Goal: Transaction & Acquisition: Purchase product/service

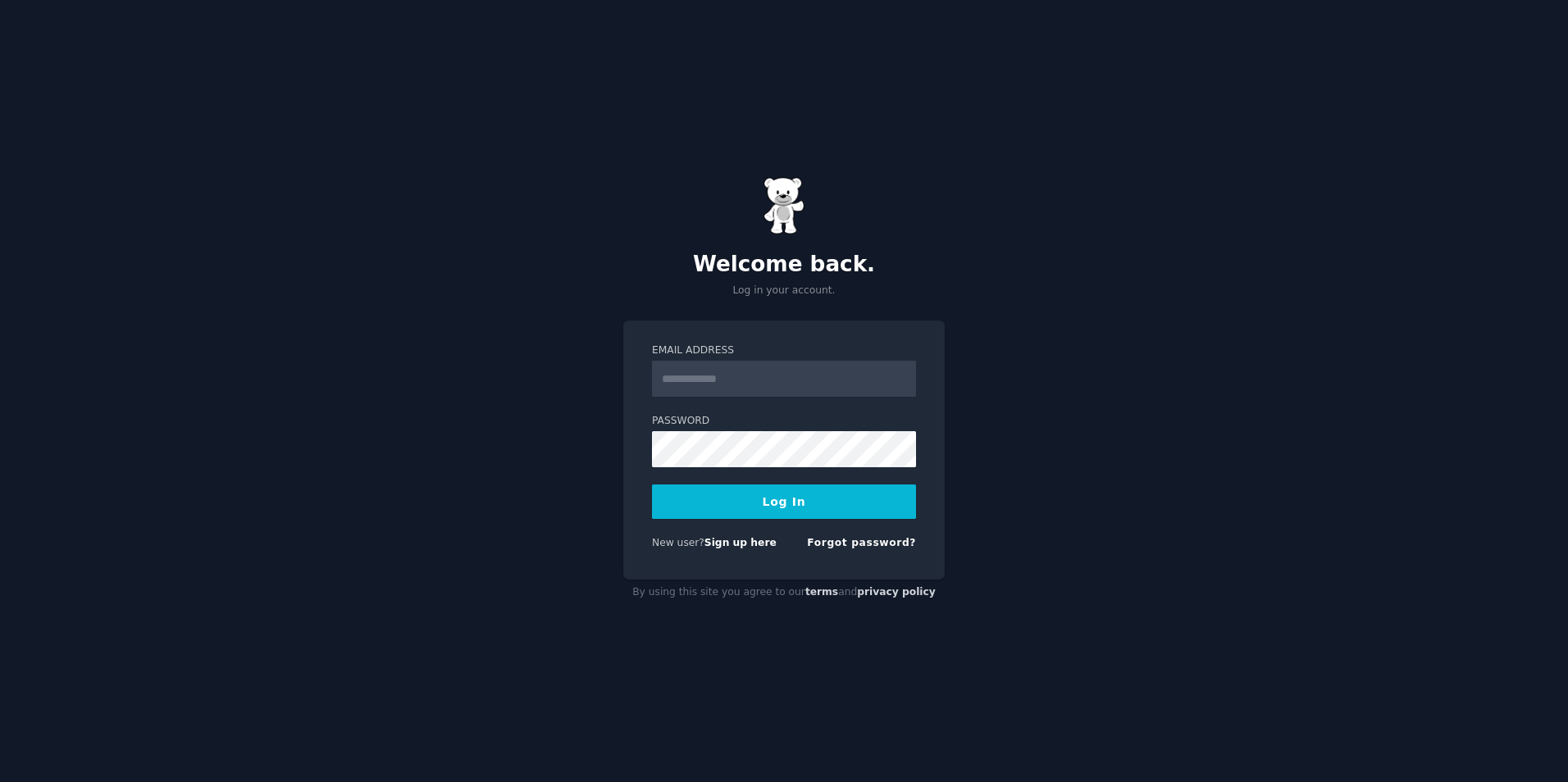
type input "**********"
click at [774, 496] on button "Log In" at bounding box center [784, 501] width 264 height 34
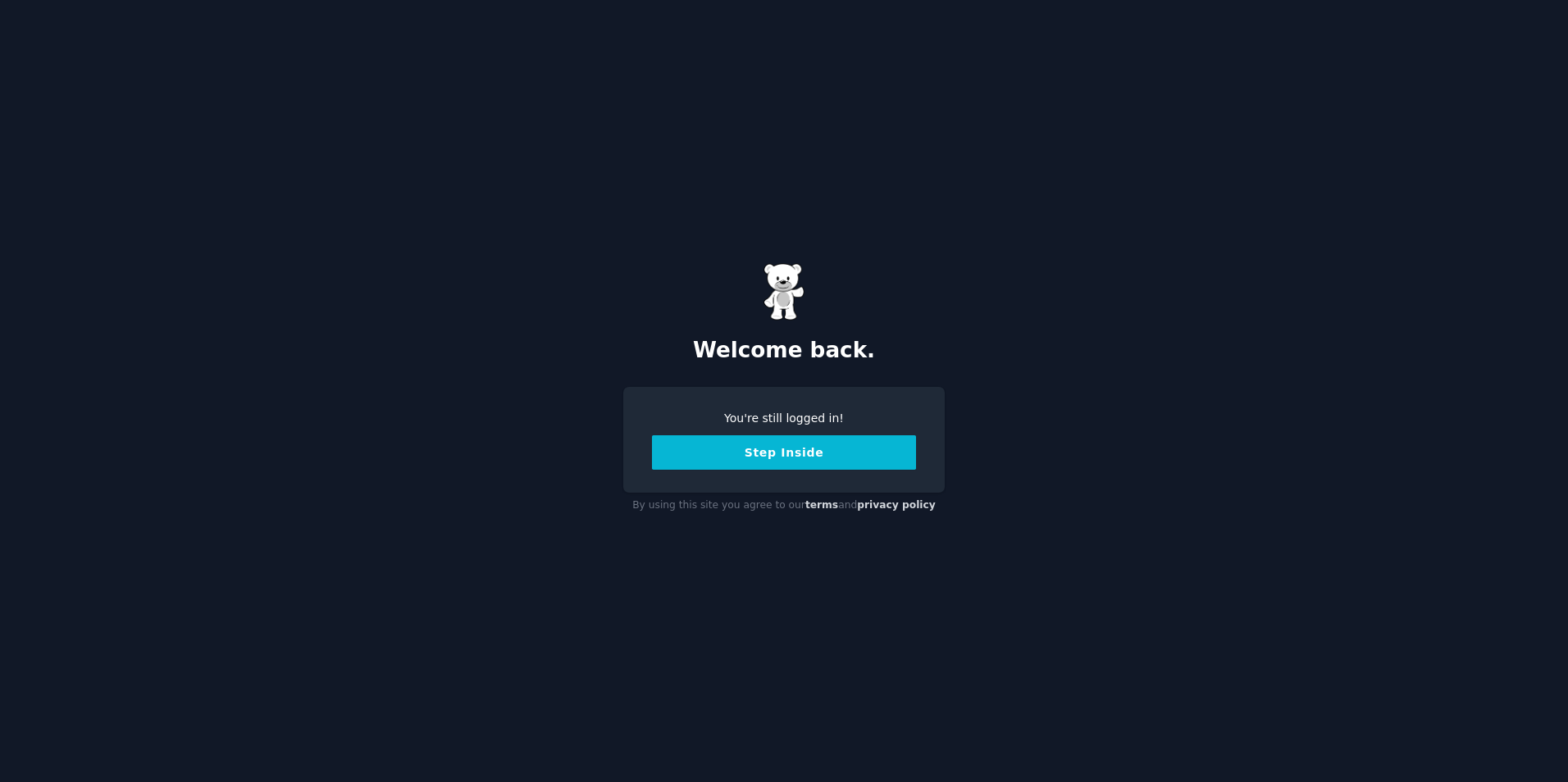
click at [784, 456] on button "Step Inside" at bounding box center [784, 452] width 264 height 34
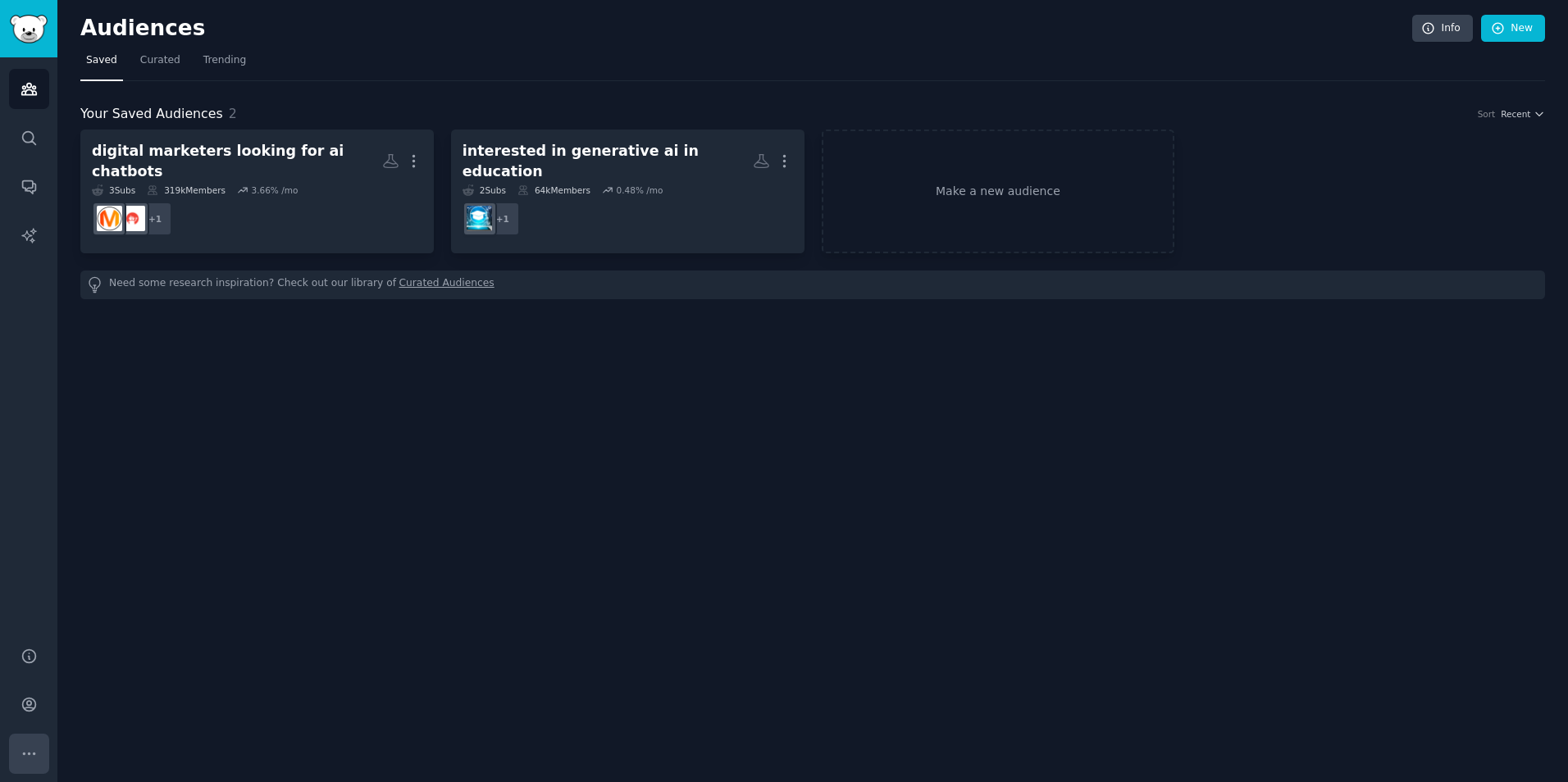
click at [33, 761] on icon "Sidebar" at bounding box center [29, 754] width 17 height 17
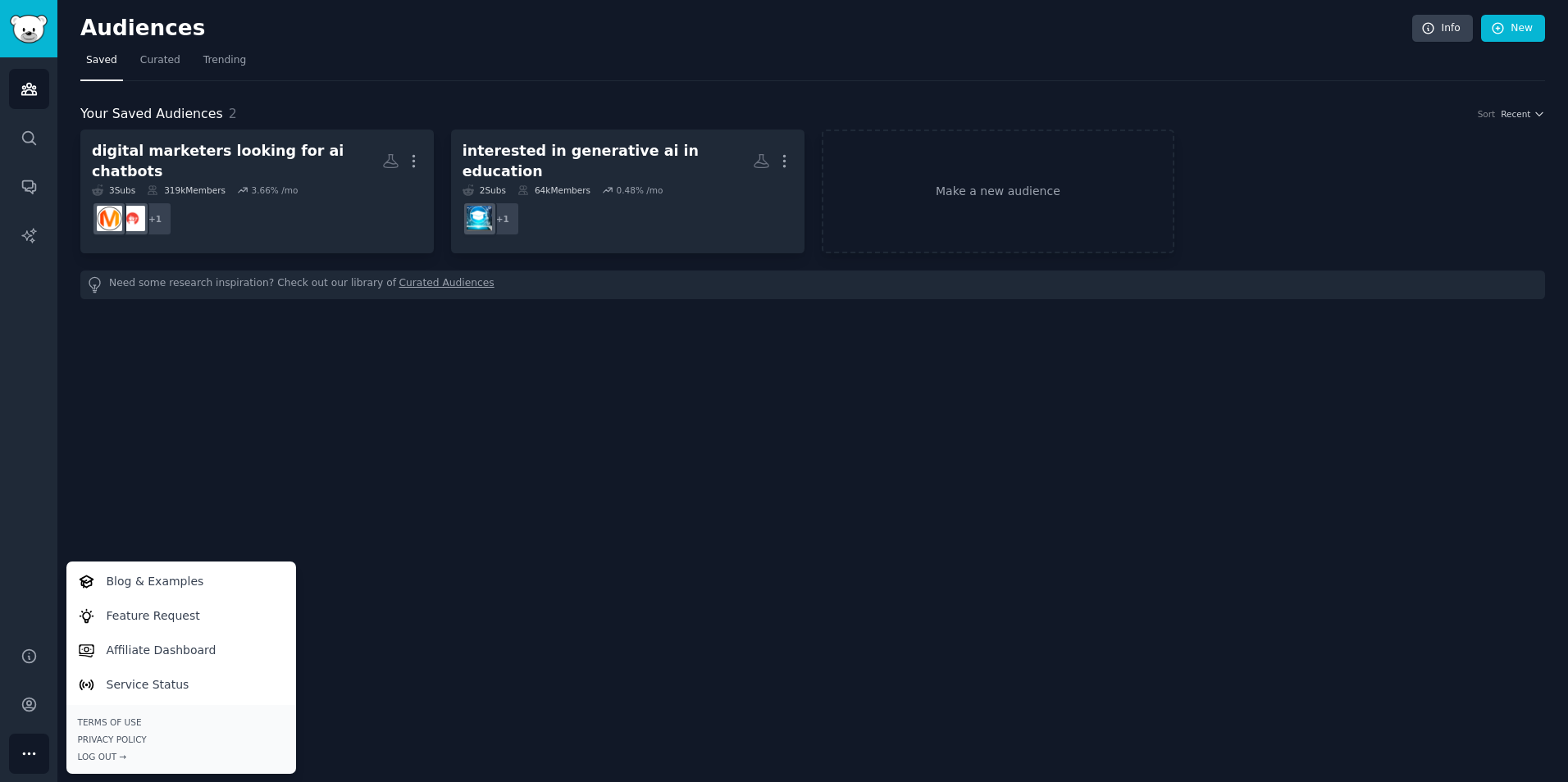
click at [233, 451] on div "Audiences Info New Saved Curated Trending Your Saved Audiences 2 Sort Recent di…" at bounding box center [813, 391] width 1511 height 782
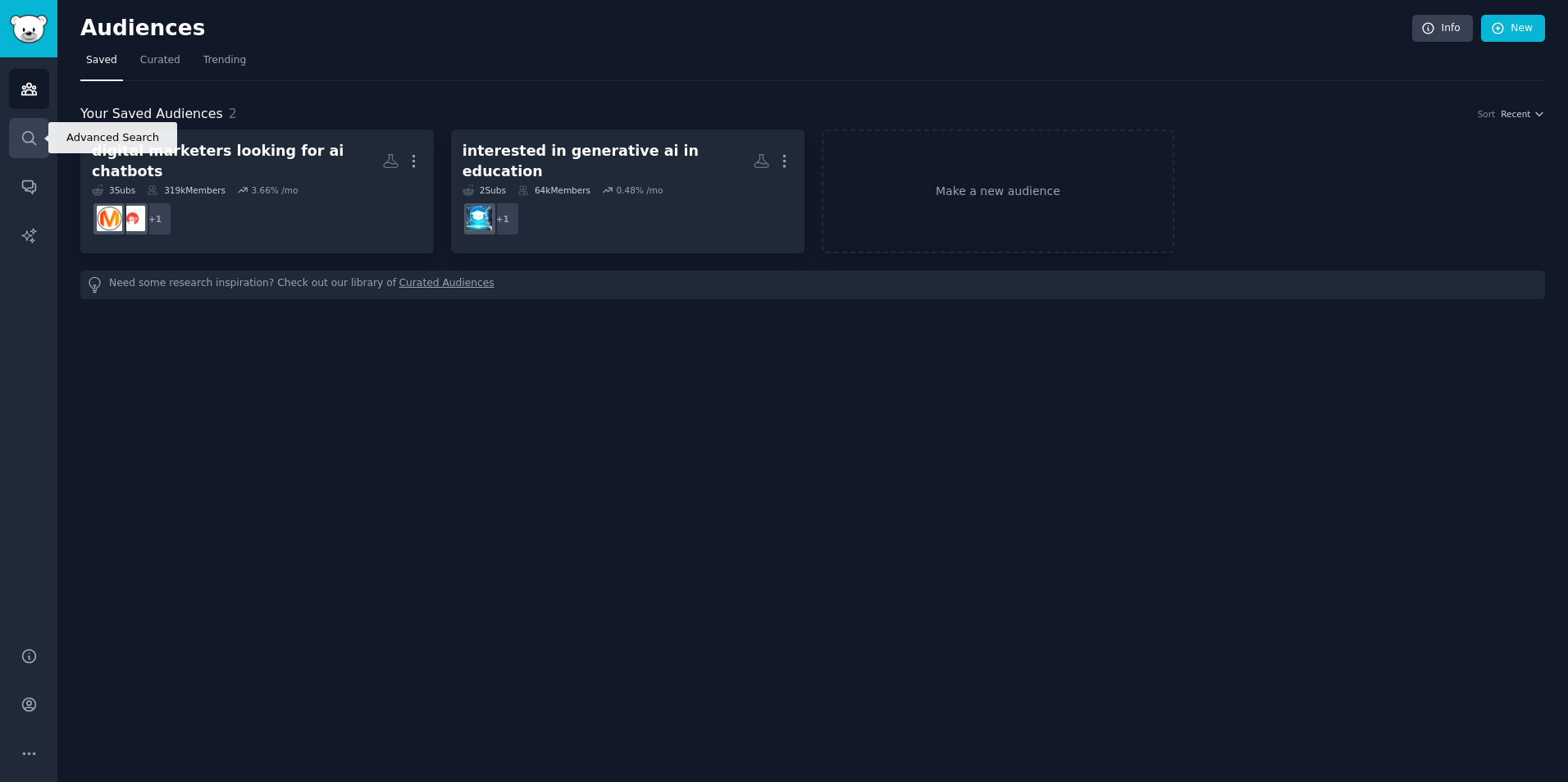
click at [21, 139] on icon "Sidebar" at bounding box center [29, 138] width 17 height 17
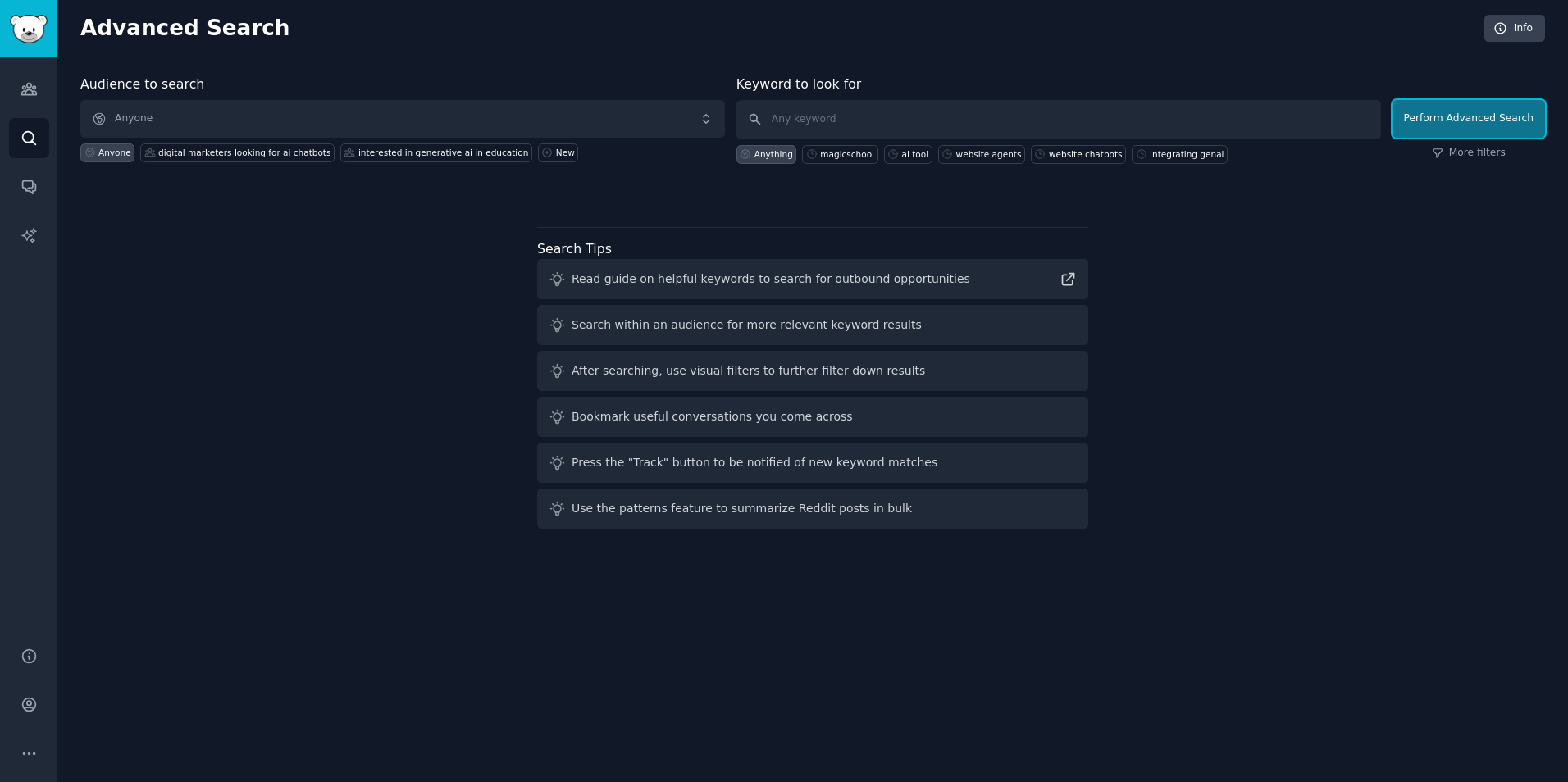
click at [1486, 116] on button "Perform Advanced Search" at bounding box center [1469, 119] width 153 height 37
click at [762, 157] on div "Anything" at bounding box center [774, 154] width 38 height 12
click at [849, 151] on div "magicschool" at bounding box center [847, 154] width 54 height 12
type input "magicschool"
click at [1497, 111] on button "Perform Advanced Search" at bounding box center [1469, 119] width 153 height 37
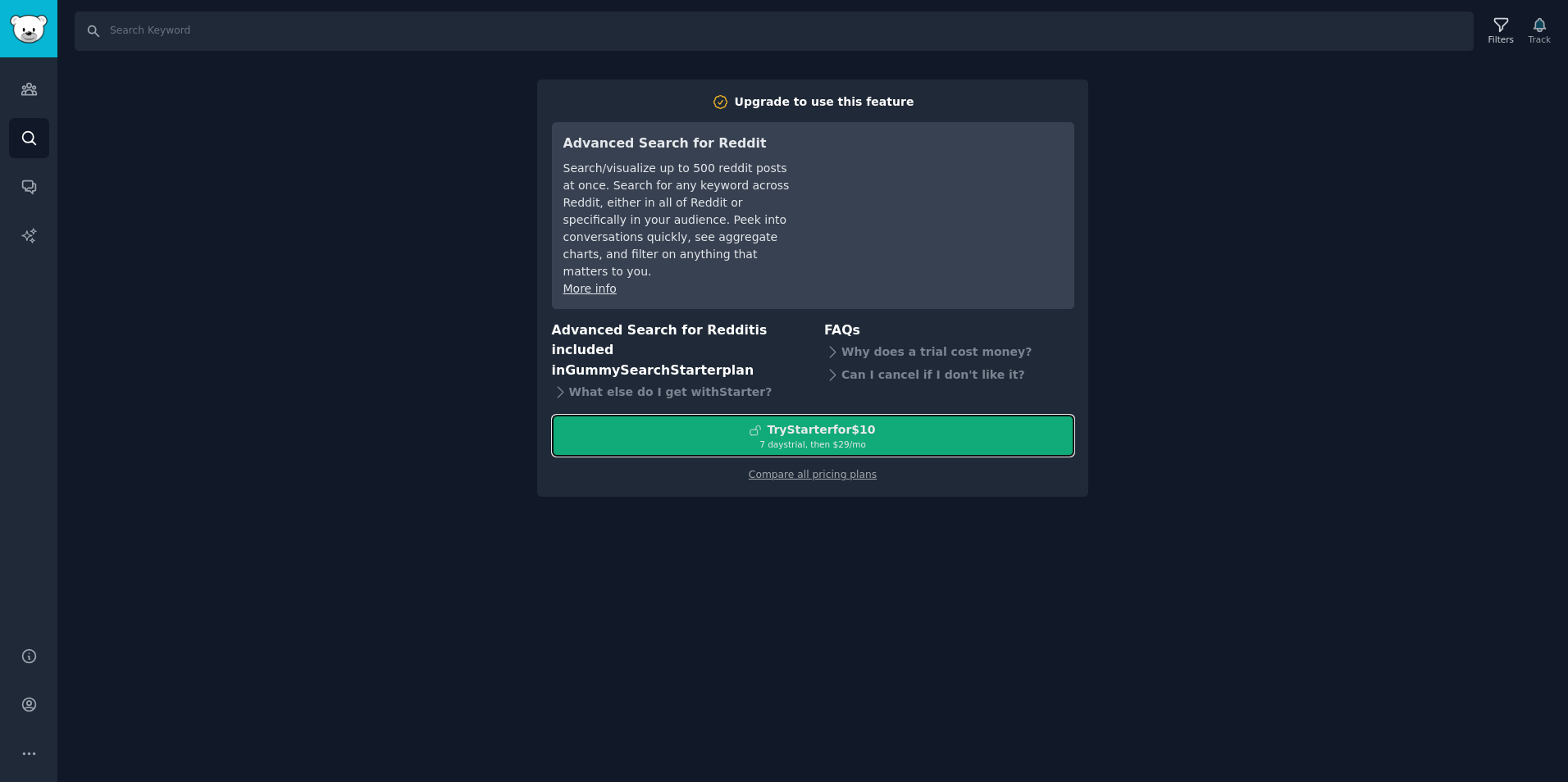
click at [733, 418] on button "Try Starter for $10 7 days trial, then $ 29 /mo" at bounding box center [813, 436] width 522 height 42
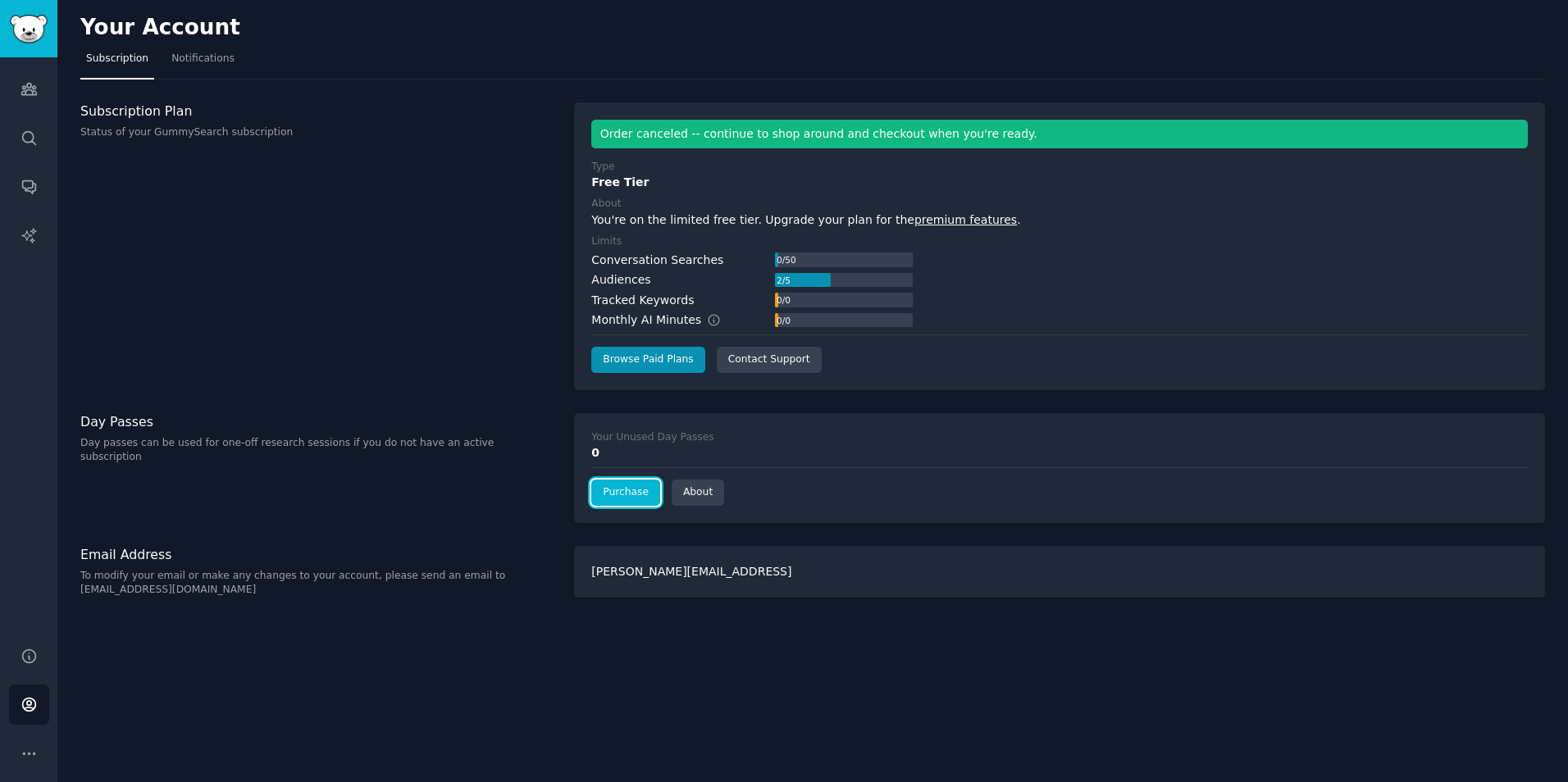
click at [619, 496] on link "Purchase" at bounding box center [625, 493] width 69 height 27
